Goal: Transaction & Acquisition: Obtain resource

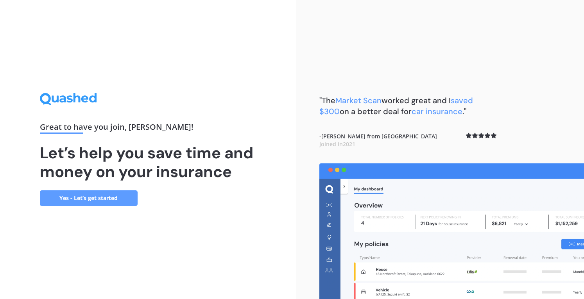
click at [114, 193] on link "Yes - Let’s get started" at bounding box center [89, 198] width 98 height 16
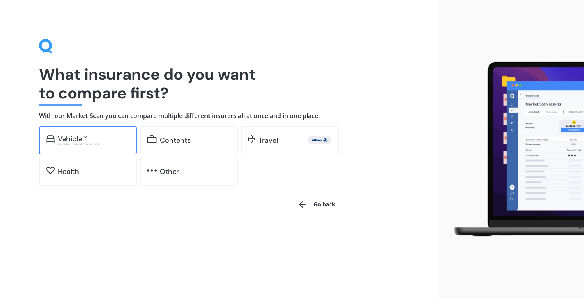
click at [103, 135] on div "Vehicle *" at bounding box center [94, 139] width 72 height 8
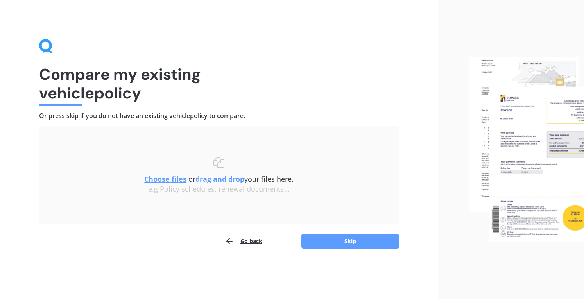
click at [181, 179] on u "Choose files" at bounding box center [165, 178] width 42 height 9
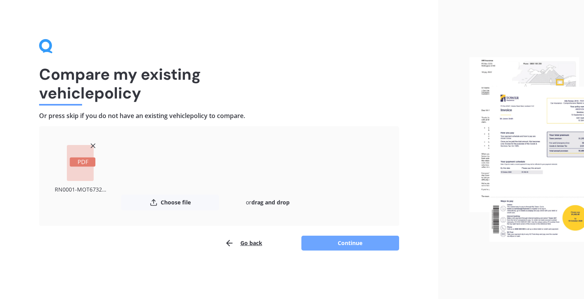
click at [361, 243] on button "Continue" at bounding box center [350, 243] width 98 height 15
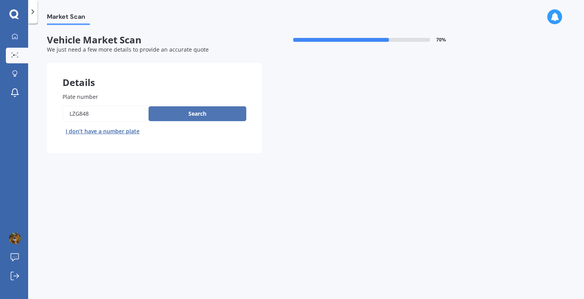
click at [212, 118] on button "Search" at bounding box center [197, 113] width 98 height 15
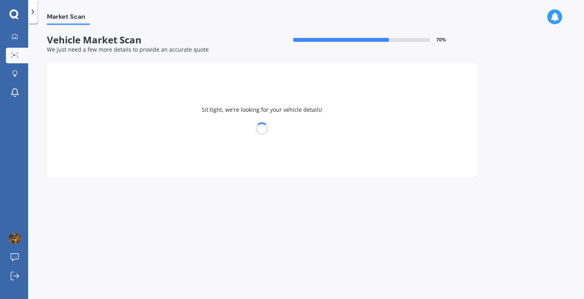
select select "MAZDA"
select select "AXELA"
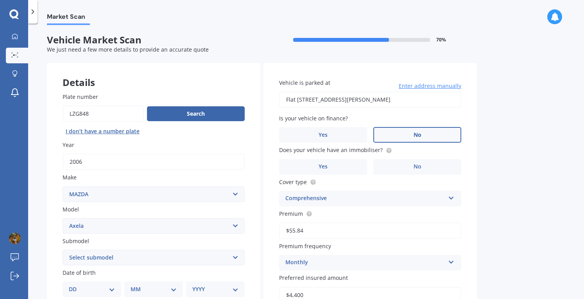
click at [398, 135] on label "No" at bounding box center [417, 135] width 88 height 16
click at [0, 0] on input "No" at bounding box center [0, 0] width 0 height 0
click at [433, 165] on label "No" at bounding box center [417, 167] width 88 height 16
click at [0, 0] on input "No" at bounding box center [0, 0] width 0 height 0
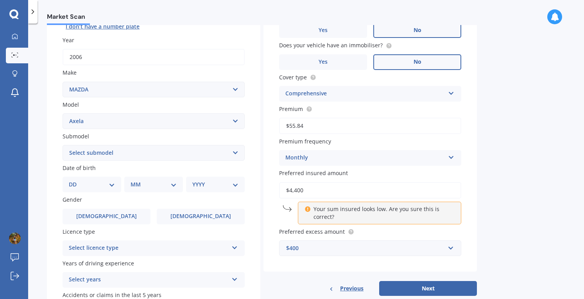
scroll to position [117, 0]
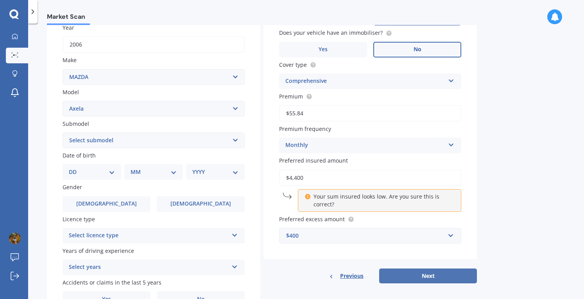
click at [428, 277] on button "Next" at bounding box center [428, 275] width 98 height 15
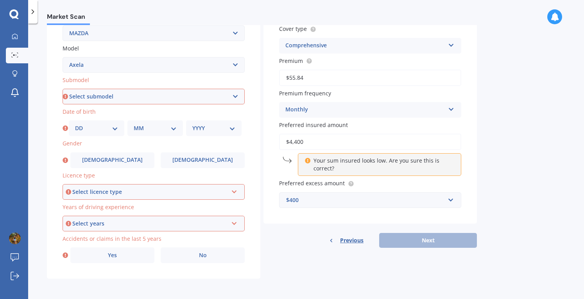
scroll to position [162, 0]
click at [105, 93] on select "Select submodel (All other) 2.3 Sporthatch 2.3 turbo Hatchback Hatchback turbo …" at bounding box center [153, 97] width 182 height 16
select select "HATCHBACK"
click at [62, 89] on select "Select submodel (All other) 2.3 Sporthatch 2.3 turbo Hatchback Hatchback turbo …" at bounding box center [153, 97] width 182 height 16
click at [105, 131] on select "DD 01 02 03 04 05 06 07 08 09 10 11 12 13 14 15 16 17 18 19 20 21 22 23 24 25 2…" at bounding box center [96, 128] width 43 height 9
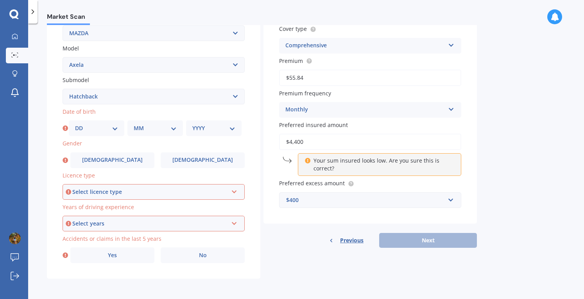
select select "13"
click at [75, 124] on select "DD 01 02 03 04 05 06 07 08 09 10 11 12 13 14 15 16 17 18 19 20 21 22 23 24 25 2…" at bounding box center [96, 128] width 43 height 9
click at [140, 126] on select "MM 01 02 03 04 05 06 07 08 09 10 11 12" at bounding box center [155, 128] width 43 height 9
select select "08"
click at [134, 124] on select "MM 01 02 03 04 05 06 07 08 09 10 11 12" at bounding box center [155, 128] width 43 height 9
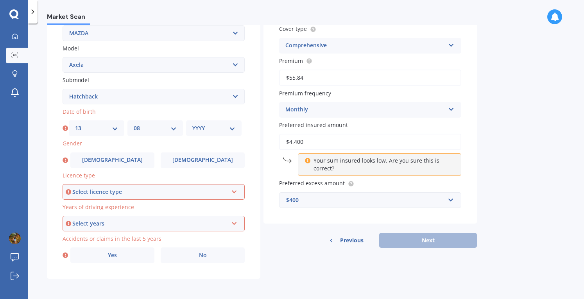
click at [203, 127] on select "YYYY 2025 2024 2023 2022 2021 2020 2019 2018 2017 2016 2015 2014 2013 2012 2011…" at bounding box center [213, 128] width 43 height 9
select select "1984"
click at [192, 124] on select "YYYY 2025 2024 2023 2022 2021 2020 2019 2018 2017 2016 2015 2014 2013 2012 2011…" at bounding box center [213, 128] width 43 height 9
click at [177, 164] on label "[DEMOGRAPHIC_DATA]" at bounding box center [203, 160] width 84 height 16
click at [0, 0] on input "[DEMOGRAPHIC_DATA]" at bounding box center [0, 0] width 0 height 0
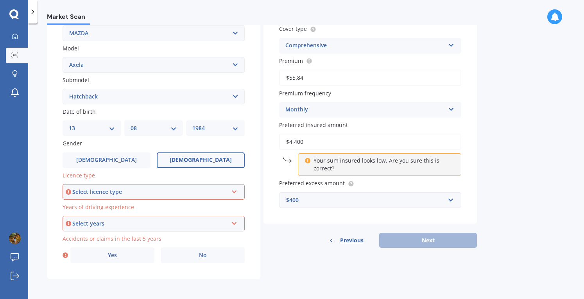
click at [183, 196] on div "Select licence type NZ Full NZ Restricted NZ Learners [GEOGRAPHIC_DATA] [GEOGRA…" at bounding box center [153, 192] width 182 height 16
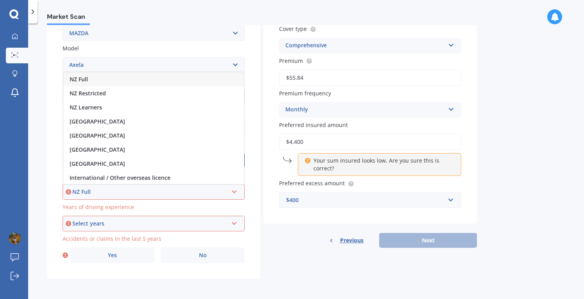
click at [116, 80] on div "NZ Full" at bounding box center [153, 79] width 180 height 14
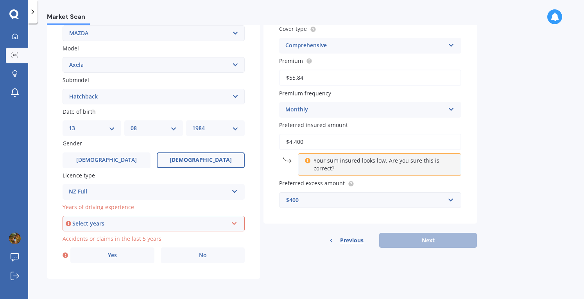
click at [54, 169] on div "Plate number Search I don’t have a number plate Year [DATE] Make Select make AC…" at bounding box center [153, 97] width 213 height 363
click at [144, 225] on div "Select years" at bounding box center [149, 223] width 155 height 9
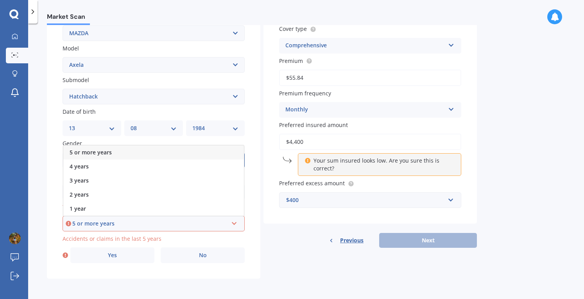
click at [137, 152] on div "5 or more years" at bounding box center [153, 152] width 180 height 14
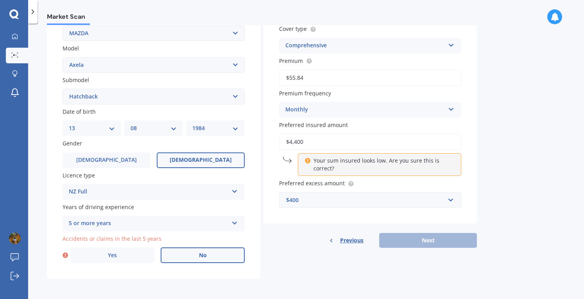
click at [187, 259] on label "No" at bounding box center [203, 255] width 84 height 16
click at [0, 0] on input "No" at bounding box center [0, 0] width 0 height 0
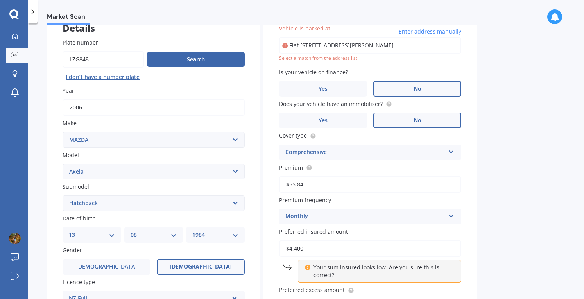
scroll to position [53, 0]
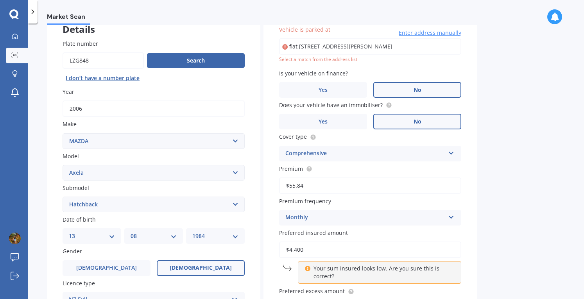
type input "flat [STREET_ADDRESS][PERSON_NAME]"
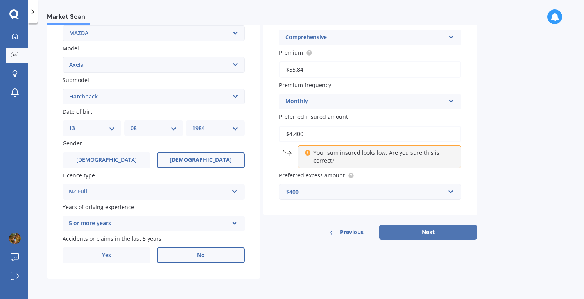
click at [426, 231] on button "Next" at bounding box center [428, 232] width 98 height 15
select select "13"
select select "08"
select select "1984"
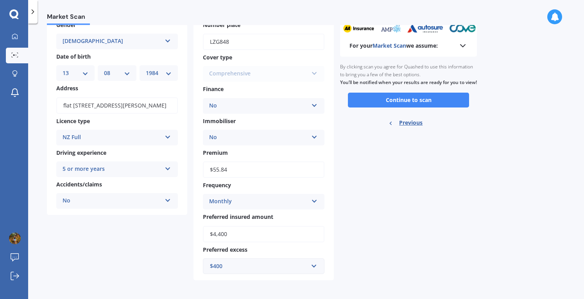
scroll to position [0, 0]
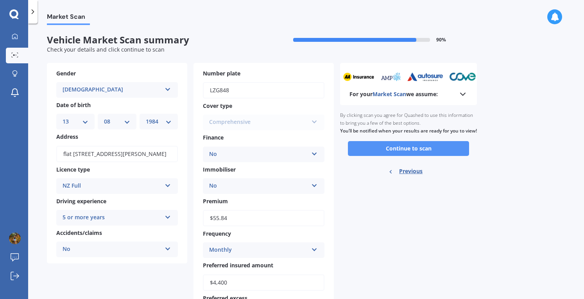
click at [410, 151] on button "Continue to scan" at bounding box center [408, 148] width 121 height 15
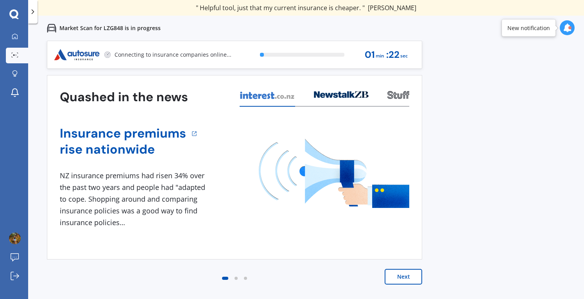
click at [403, 278] on button "Next" at bounding box center [402, 277] width 37 height 16
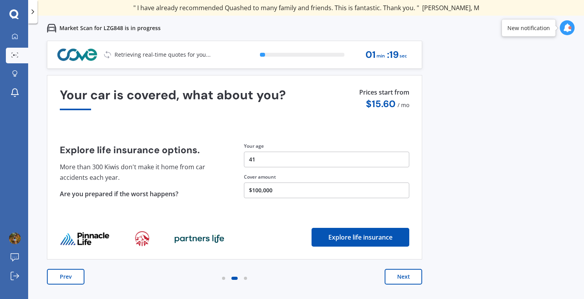
click at [406, 274] on button "Next" at bounding box center [402, 277] width 37 height 16
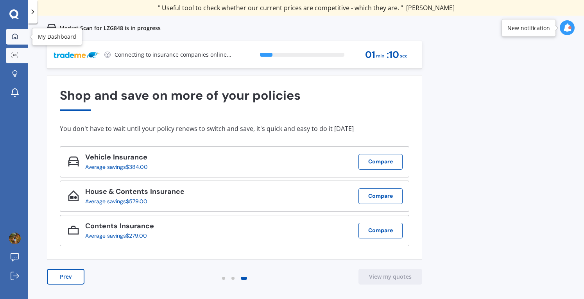
click at [20, 34] on div at bounding box center [15, 36] width 12 height 7
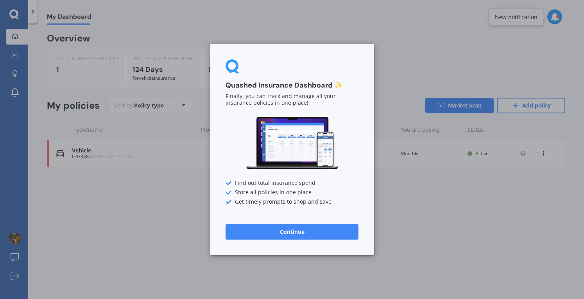
click at [285, 224] on button "Continue" at bounding box center [291, 232] width 133 height 16
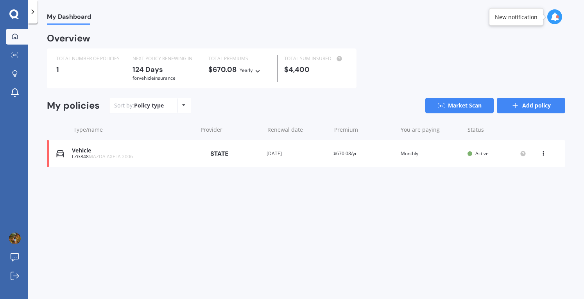
click at [518, 104] on icon at bounding box center [515, 106] width 8 height 8
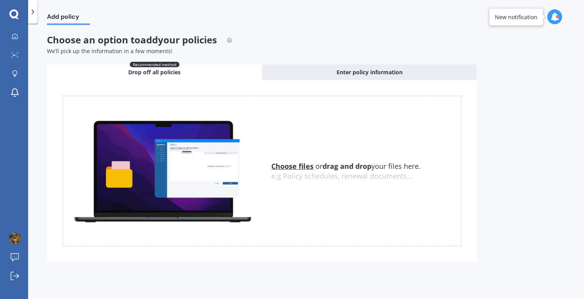
click at [294, 168] on u "Choose files" at bounding box center [292, 165] width 42 height 9
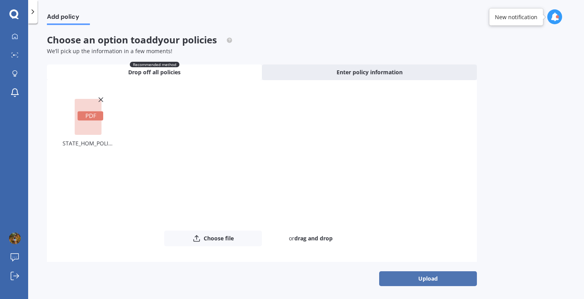
click at [427, 275] on button "Upload" at bounding box center [428, 278] width 98 height 15
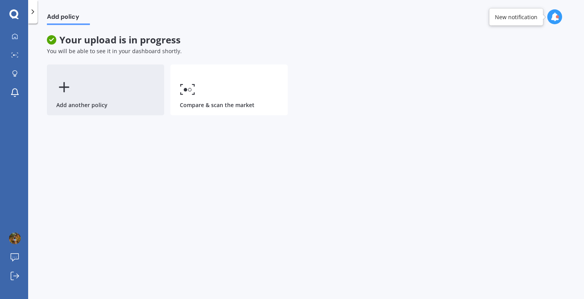
click at [77, 83] on div "Add another policy" at bounding box center [105, 89] width 117 height 51
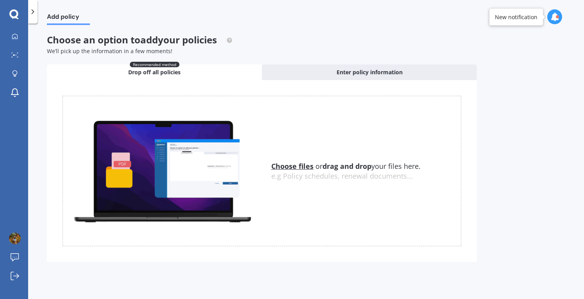
click at [282, 168] on u "Choose files" at bounding box center [292, 165] width 42 height 9
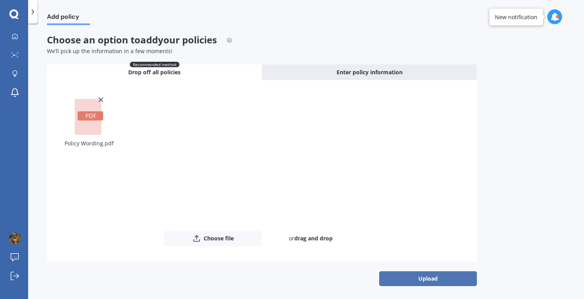
click at [421, 278] on button "Upload" at bounding box center [428, 278] width 98 height 15
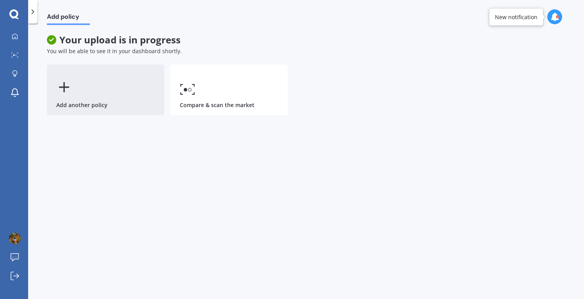
click at [90, 90] on div "Add another policy" at bounding box center [105, 89] width 117 height 51
